Goal: Obtain resource: Download file/media

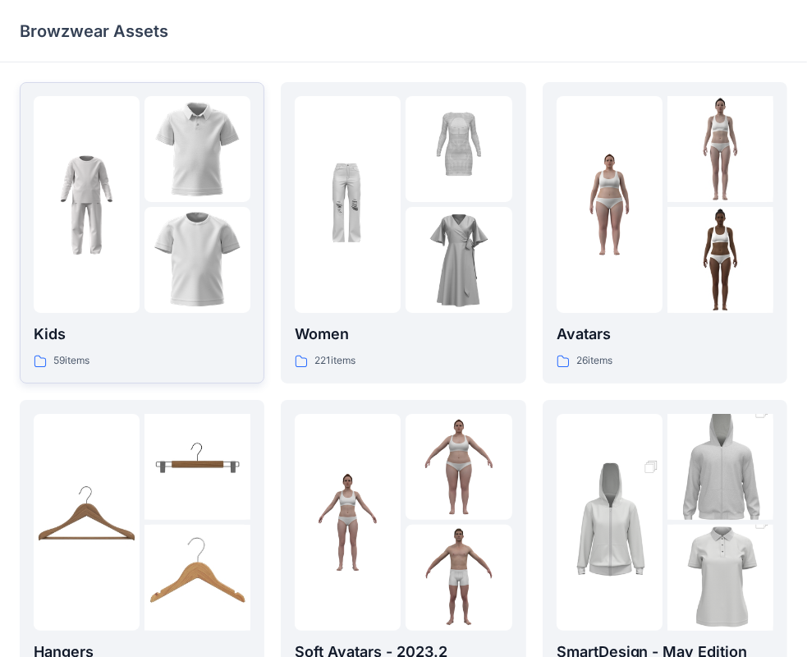
click at [184, 278] on img at bounding box center [197, 260] width 106 height 106
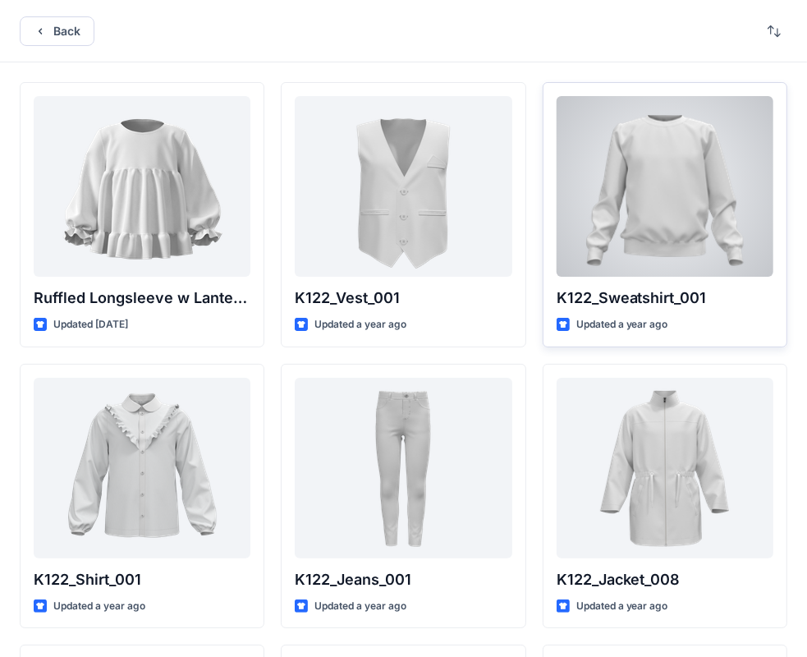
click at [629, 195] on div at bounding box center [664, 186] width 217 height 181
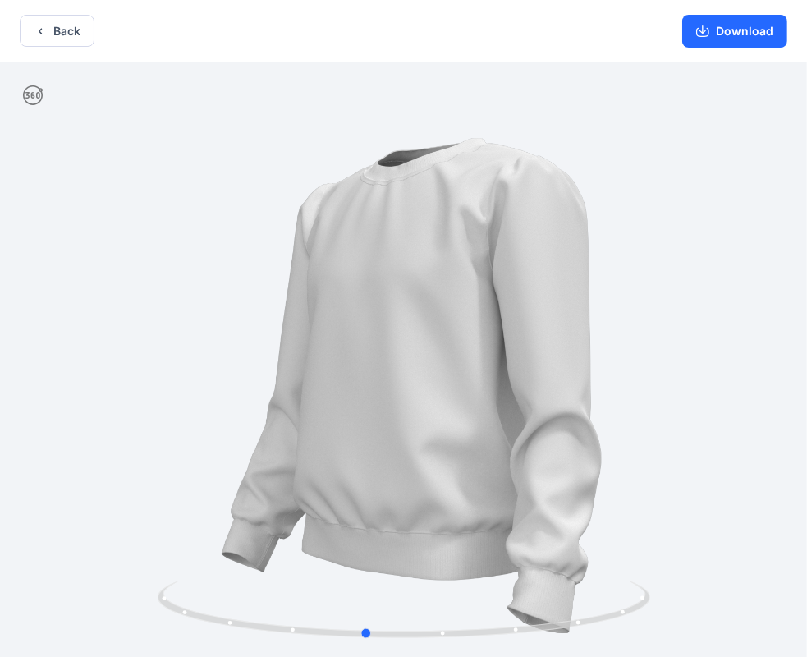
drag, startPoint x: 518, startPoint y: 269, endPoint x: 478, endPoint y: 210, distance: 71.5
click at [478, 210] on div at bounding box center [403, 360] width 807 height 597
click at [703, 29] on icon "button" at bounding box center [702, 31] width 13 height 13
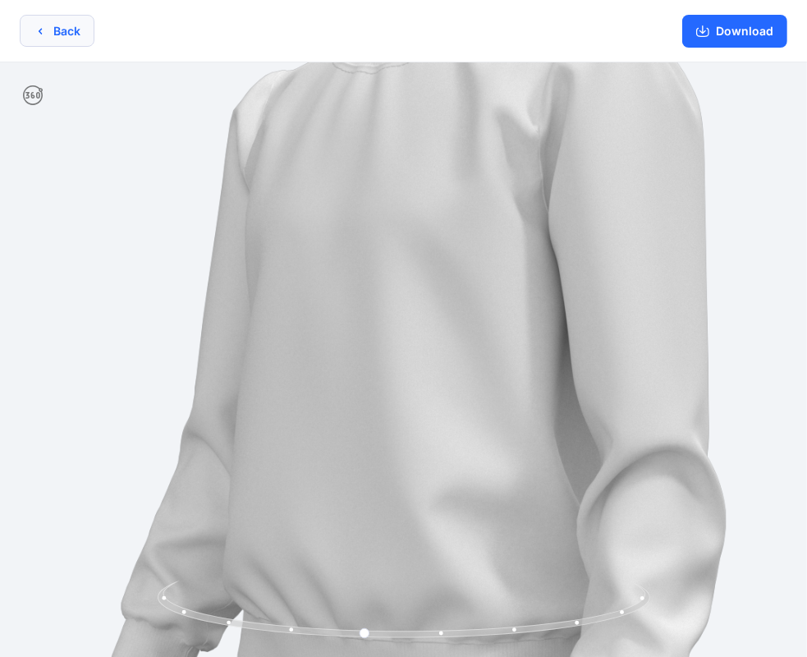
click at [37, 33] on icon "button" at bounding box center [40, 31] width 13 height 13
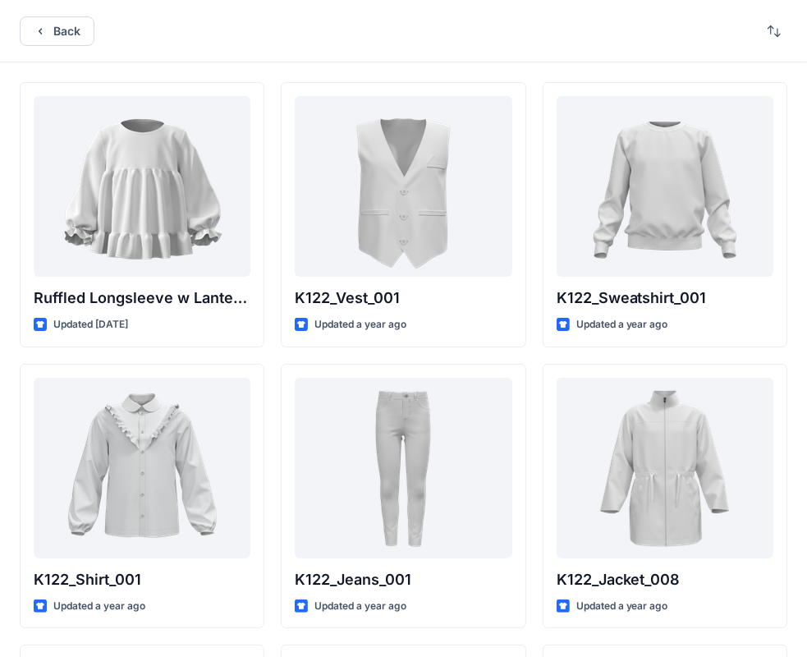
click at [37, 33] on icon "button" at bounding box center [40, 31] width 13 height 13
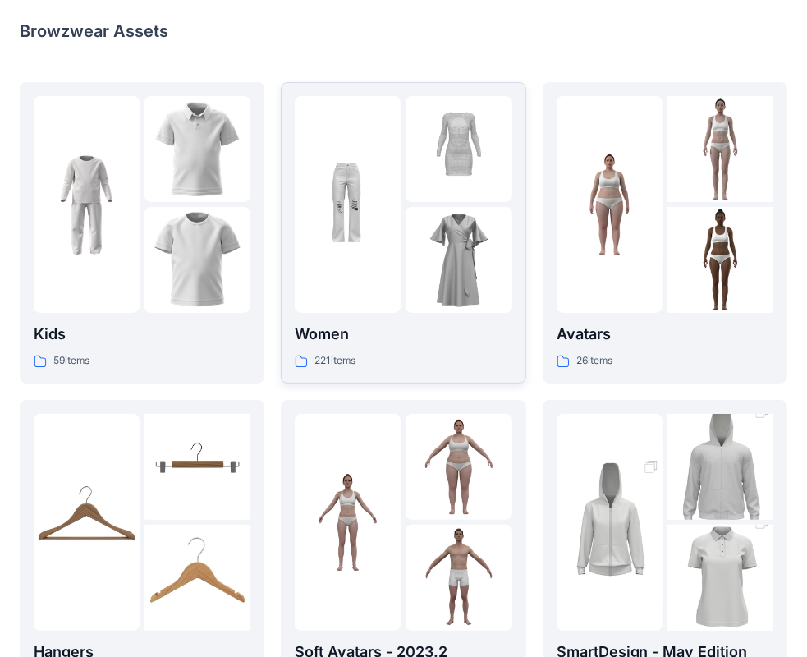
click at [417, 271] on img at bounding box center [458, 260] width 106 height 106
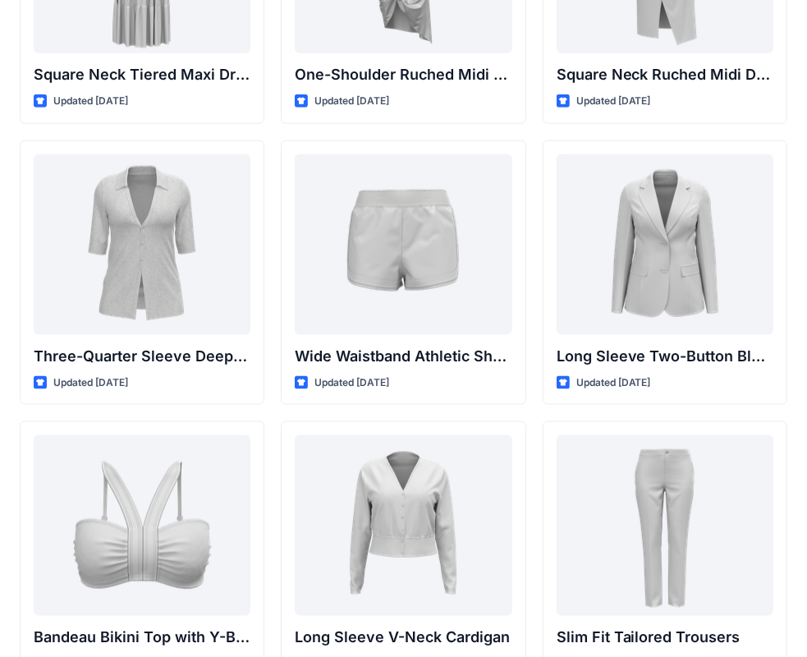
scroll to position [1355, 0]
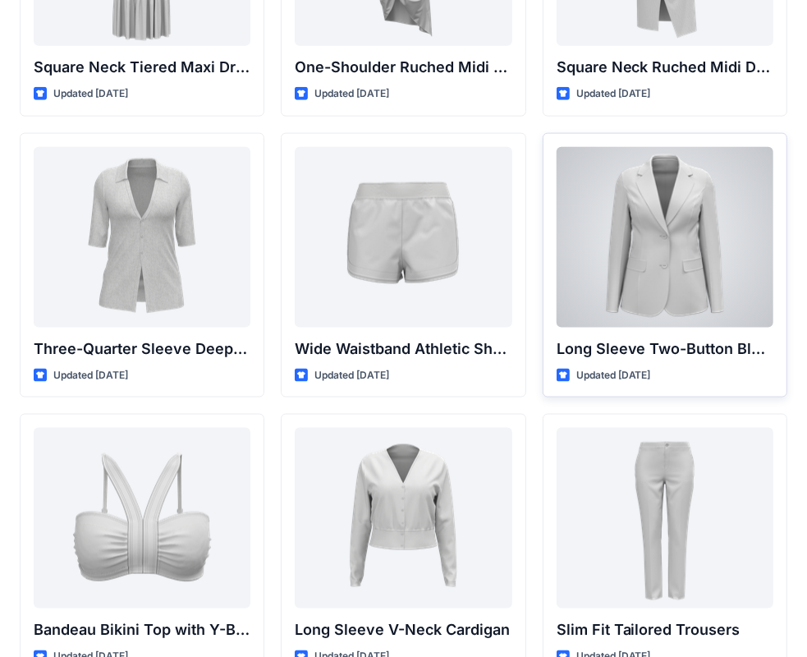
click at [670, 244] on div at bounding box center [664, 237] width 217 height 181
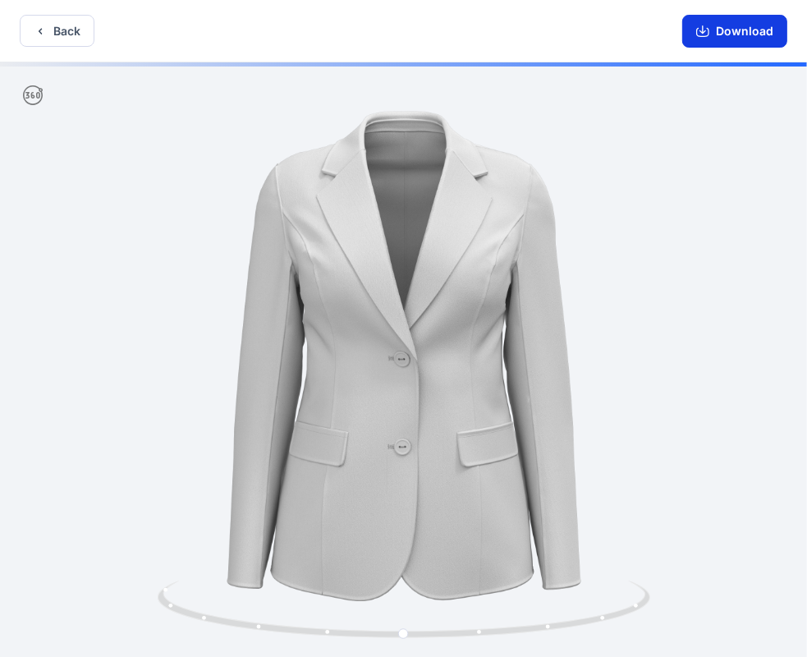
click at [694, 36] on button "Download" at bounding box center [734, 31] width 105 height 33
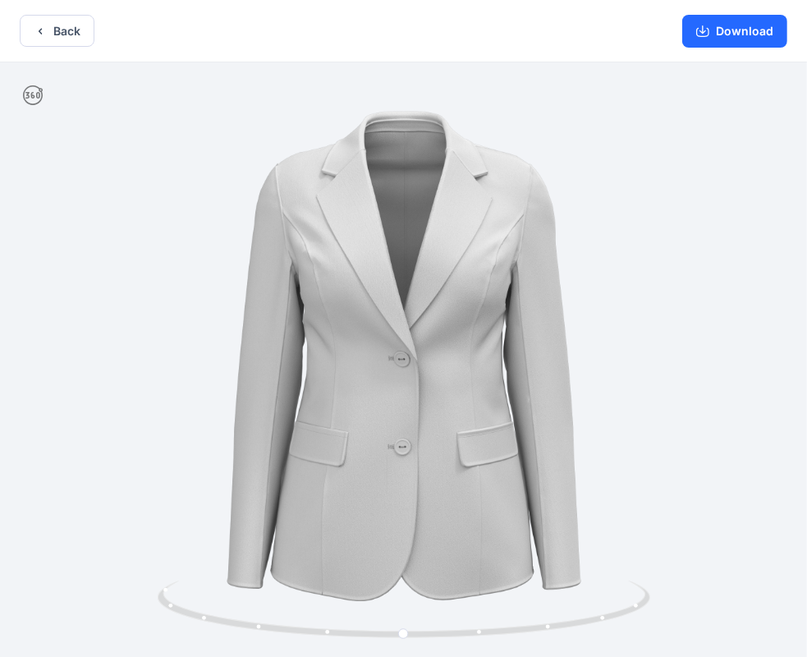
click at [725, 28] on button "Download" at bounding box center [734, 31] width 105 height 33
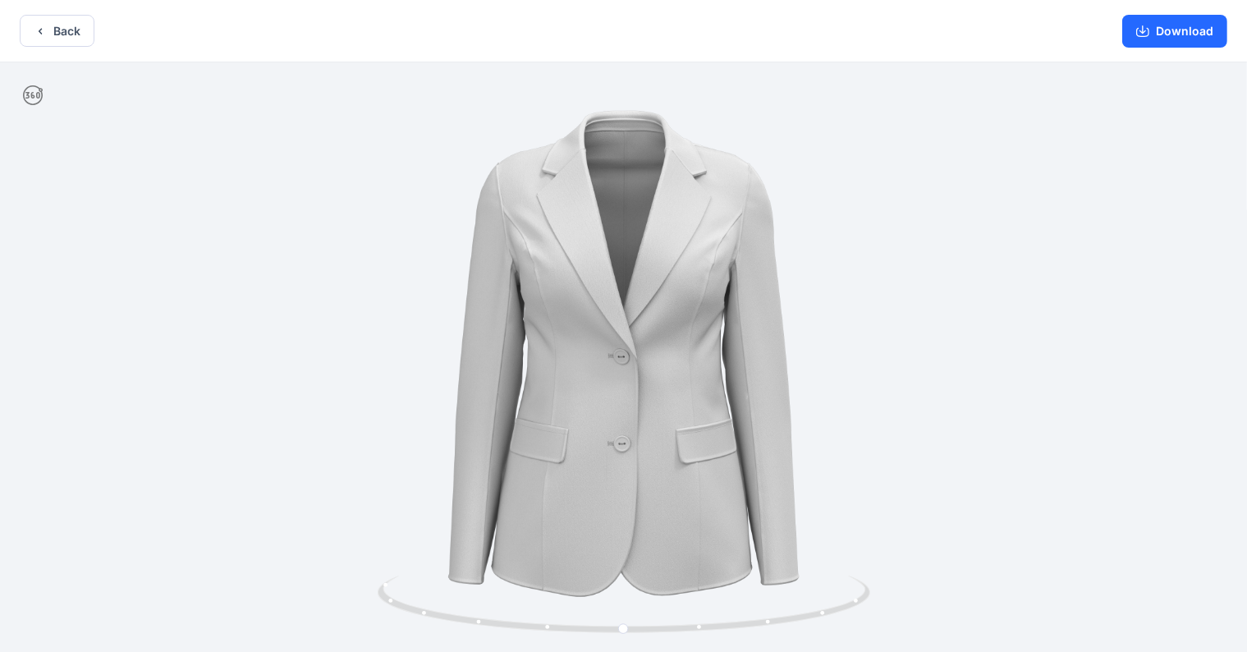
click at [820, 338] on div at bounding box center [623, 358] width 1247 height 593
drag, startPoint x: 849, startPoint y: 338, endPoint x: 344, endPoint y: 414, distance: 511.2
click at [344, 414] on div at bounding box center [623, 358] width 1247 height 593
click at [46, 31] on icon "button" at bounding box center [40, 31] width 13 height 13
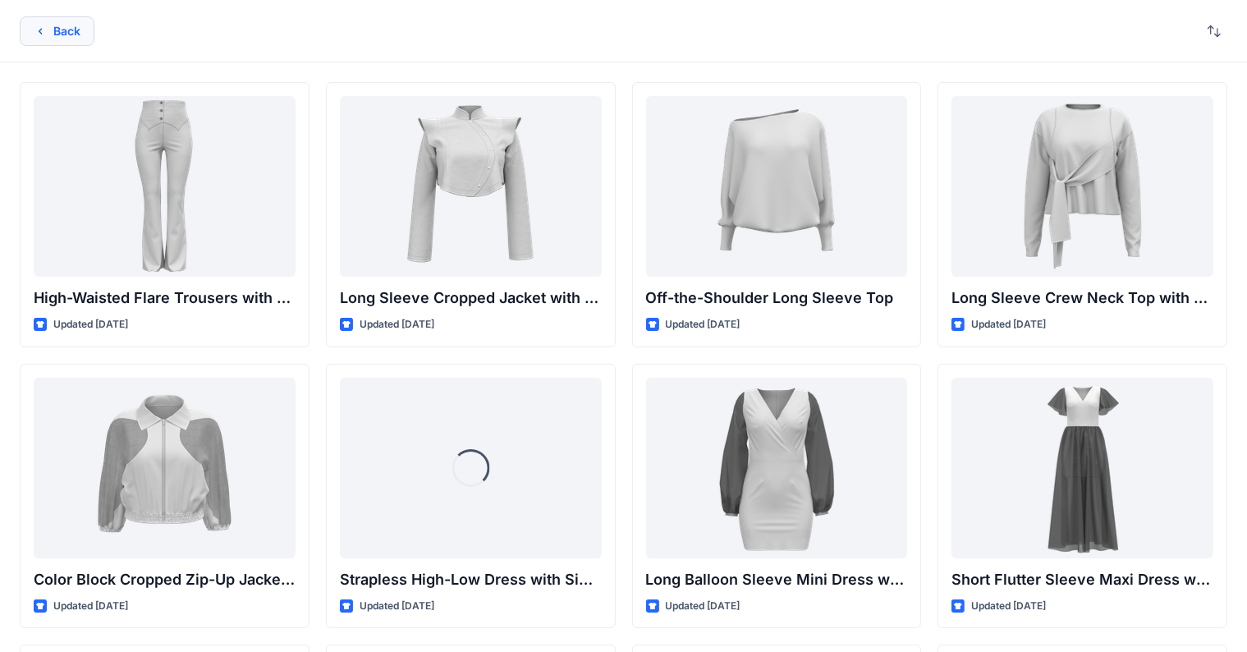
click at [41, 27] on icon "button" at bounding box center [40, 31] width 13 height 13
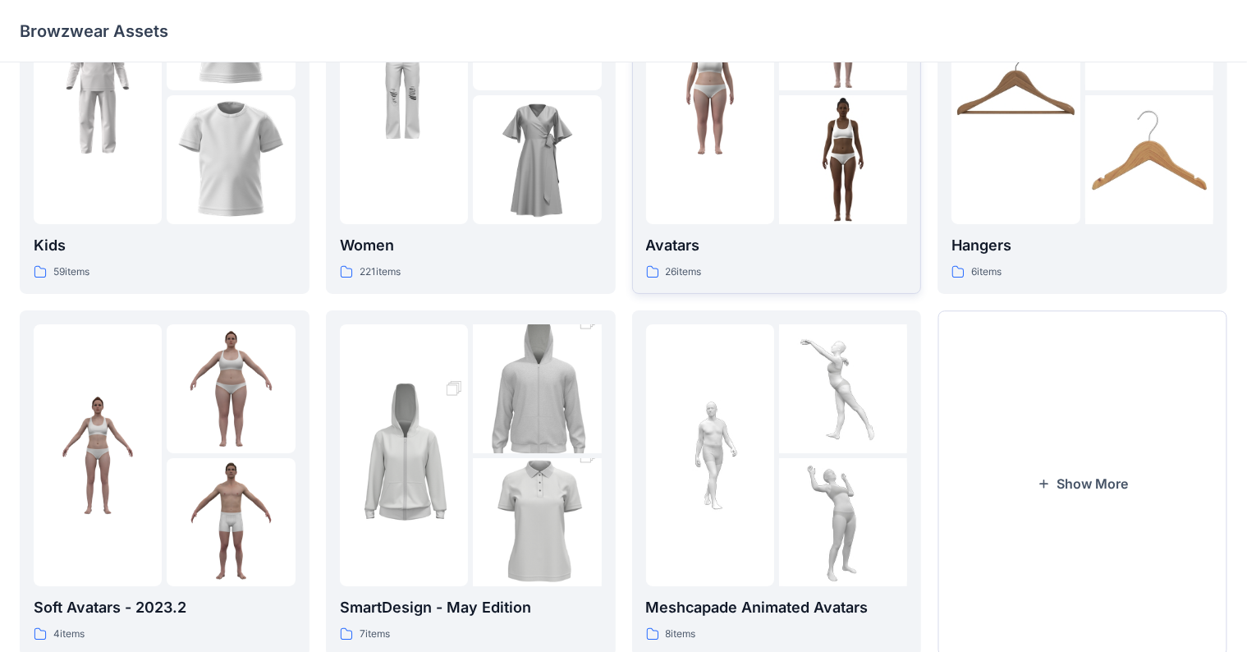
scroll to position [184, 0]
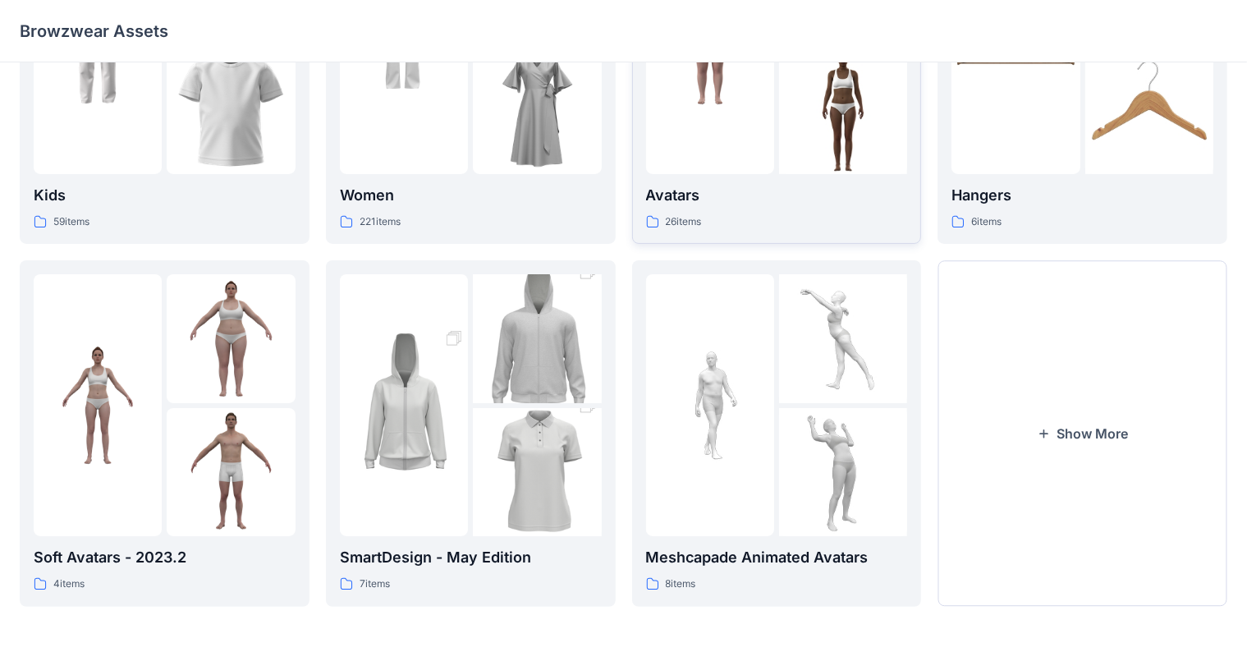
click at [729, 165] on div at bounding box center [710, 43] width 128 height 262
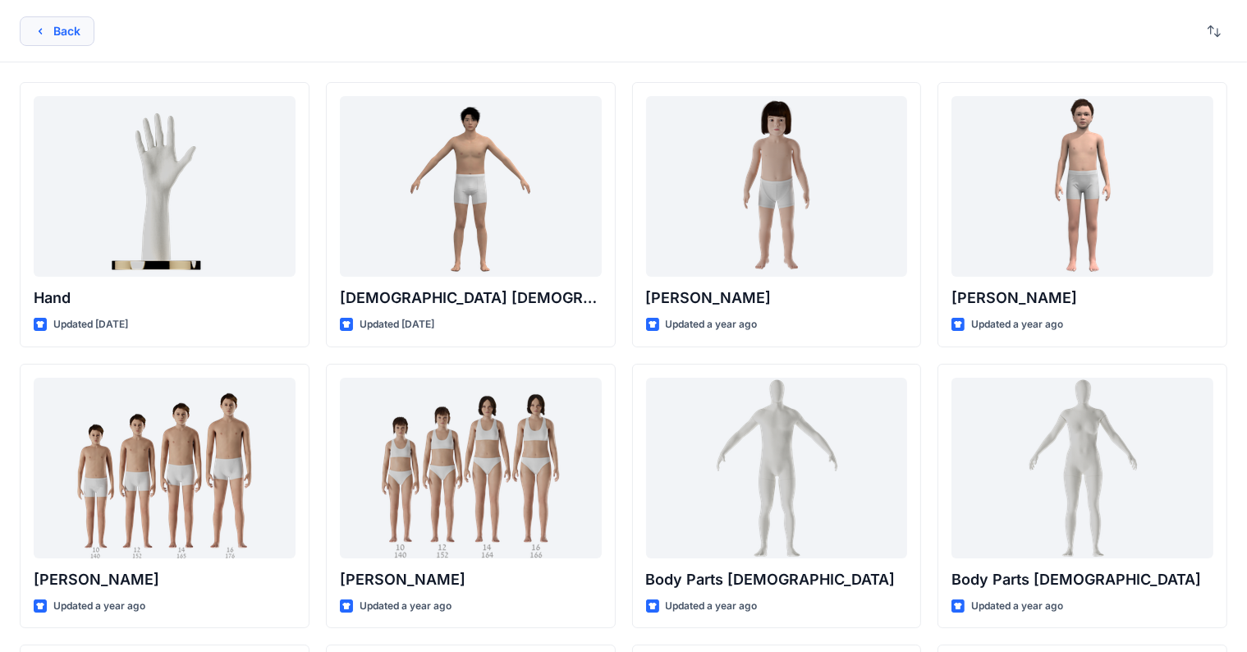
click at [53, 27] on button "Back" at bounding box center [57, 31] width 75 height 30
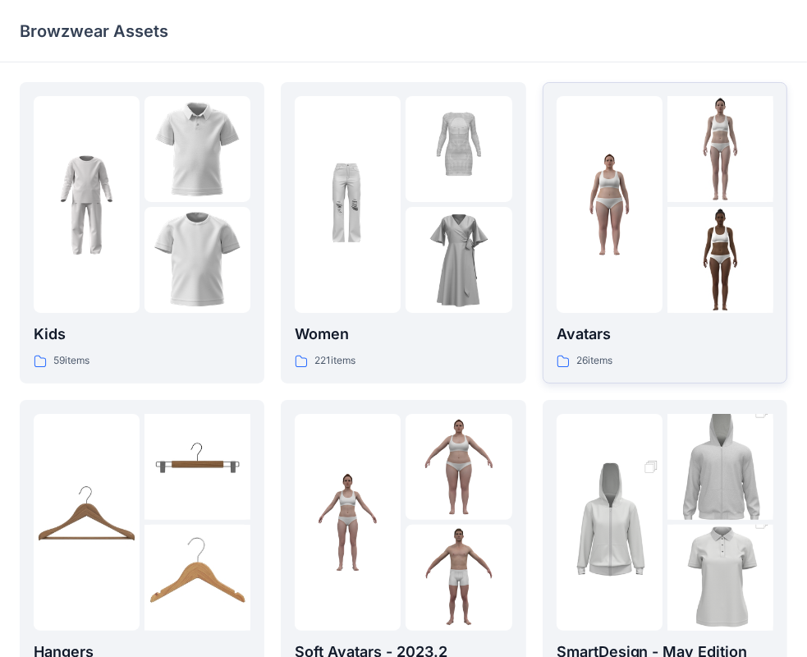
click at [605, 282] on div at bounding box center [609, 204] width 106 height 217
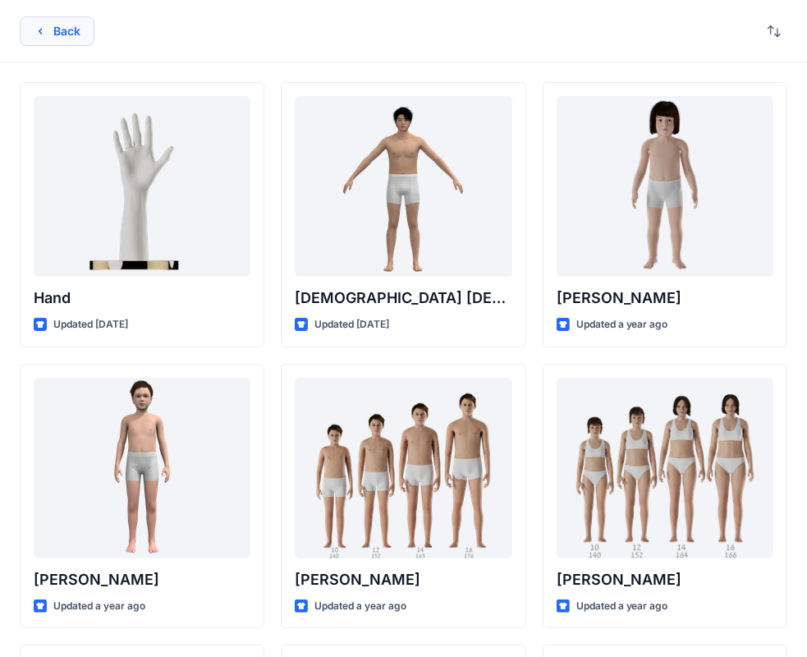
click at [55, 38] on button "Back" at bounding box center [57, 31] width 75 height 30
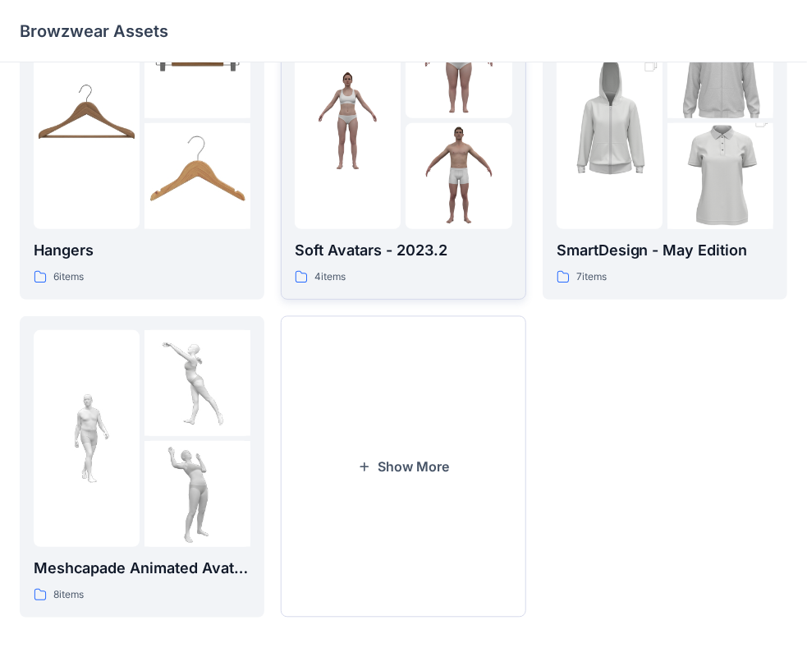
scroll to position [407, 0]
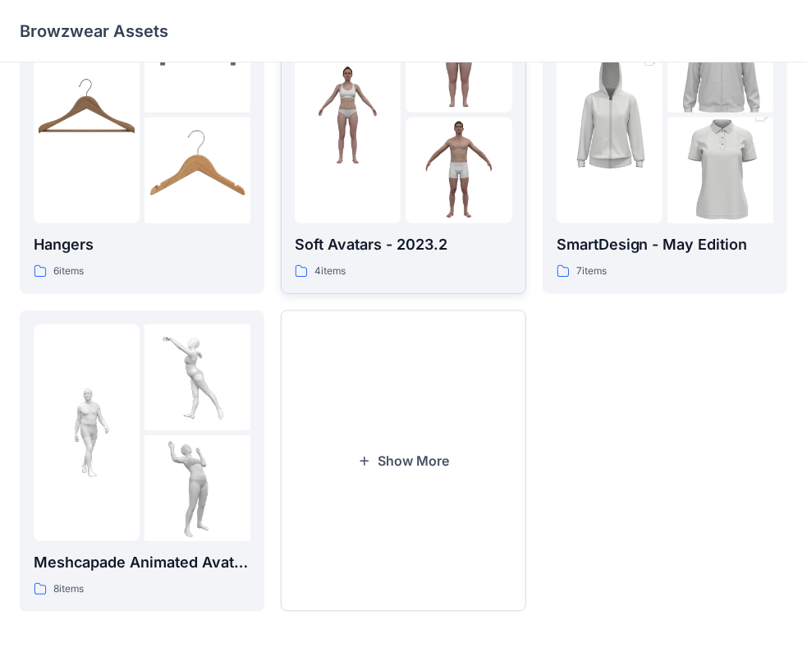
click at [383, 165] on img at bounding box center [348, 115] width 106 height 106
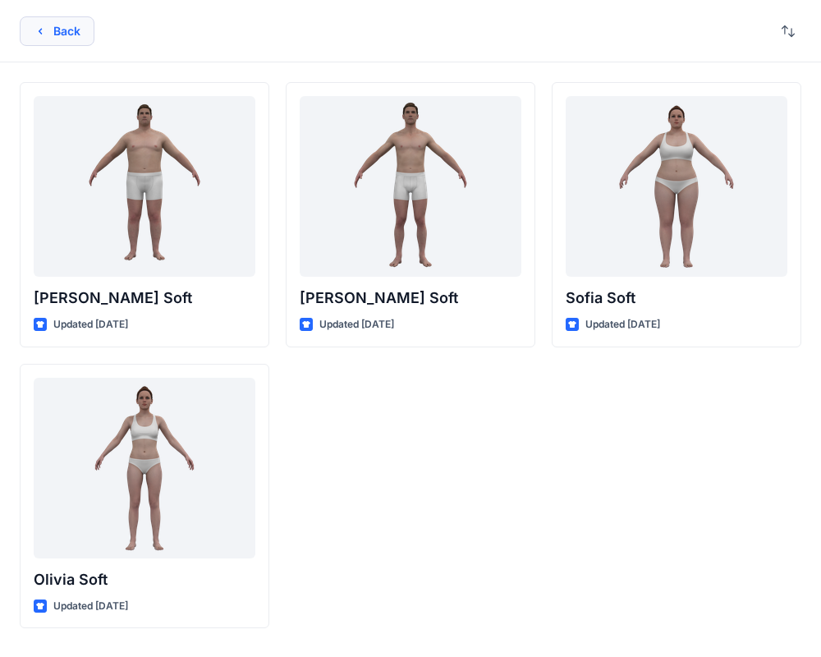
click at [42, 34] on icon "button" at bounding box center [40, 31] width 13 height 13
